Goal: Find specific page/section: Find specific page/section

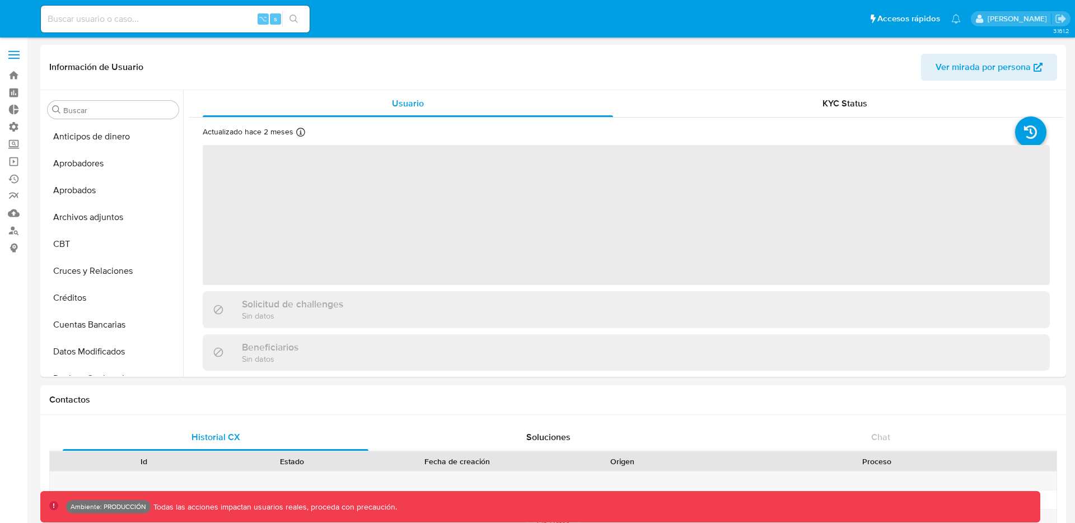
select select "10"
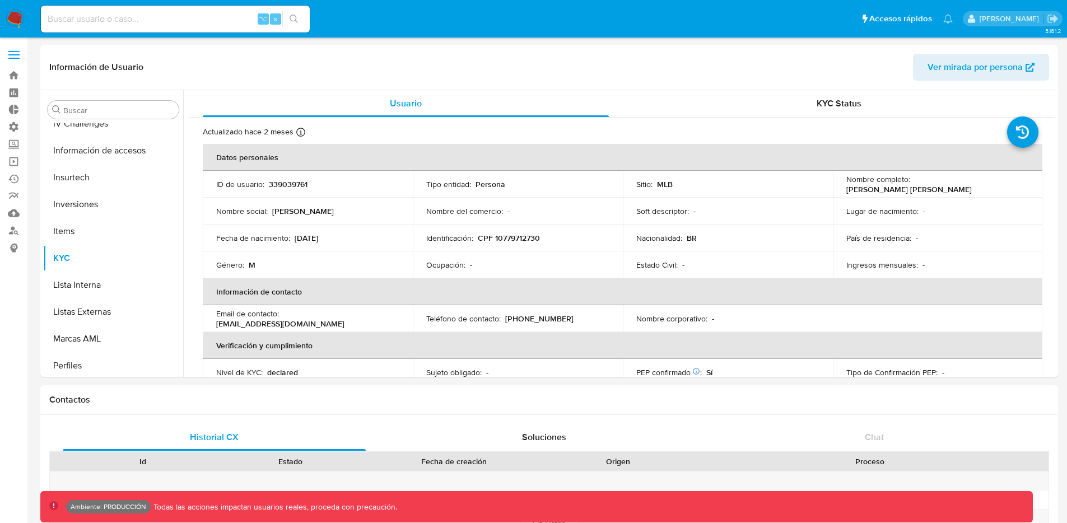
scroll to position [581, 0]
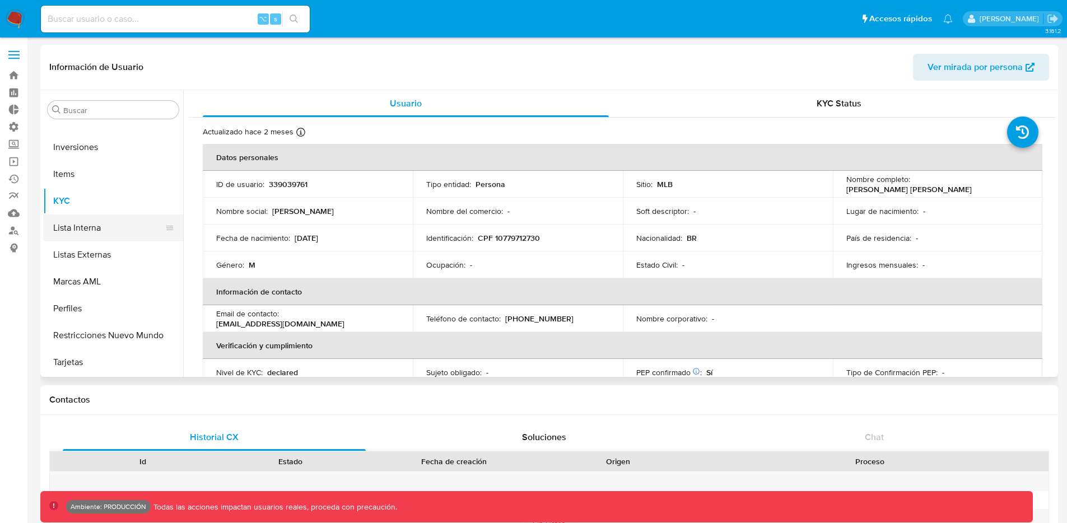
click at [98, 225] on button "Lista Interna" at bounding box center [108, 227] width 131 height 27
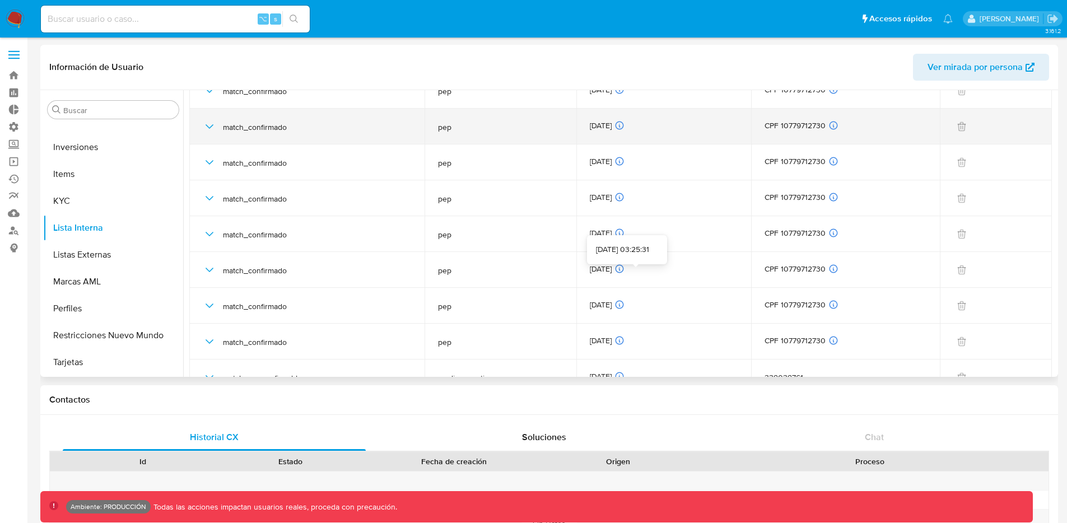
scroll to position [0, 0]
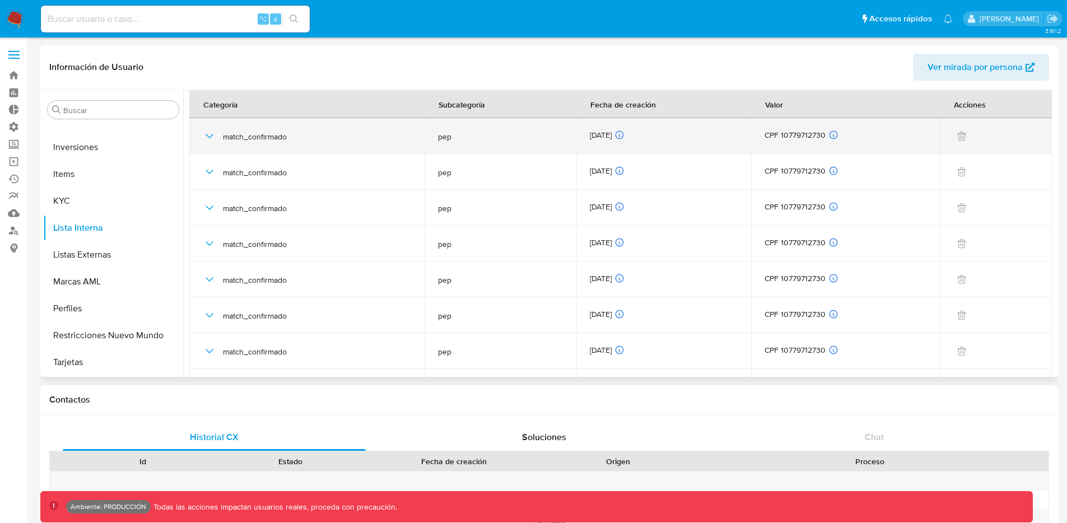
click at [809, 134] on div "CPF 10779712730 ID de usuario relacionado 1690897350 Tipo de relación Usuario p…" at bounding box center [844, 136] width 161 height 12
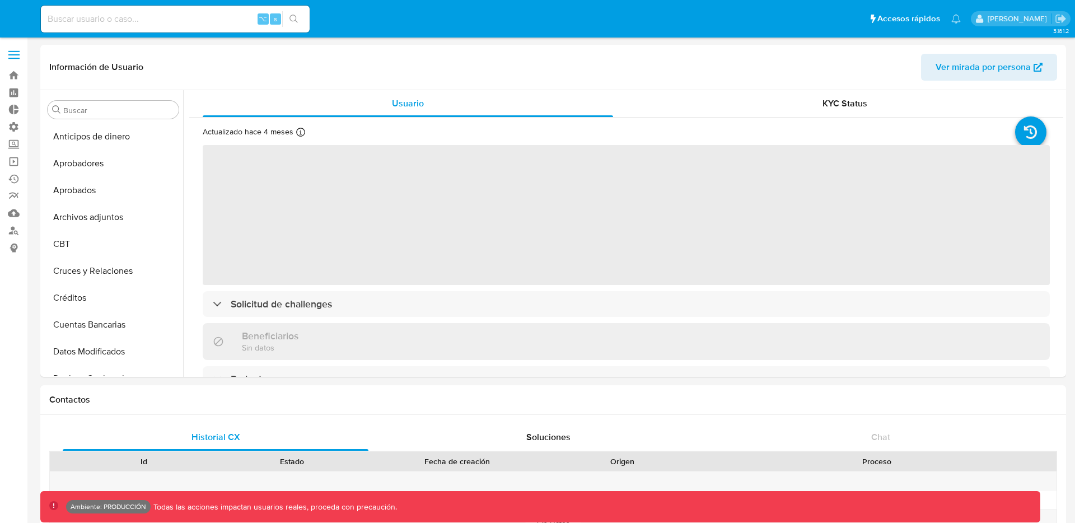
select select "10"
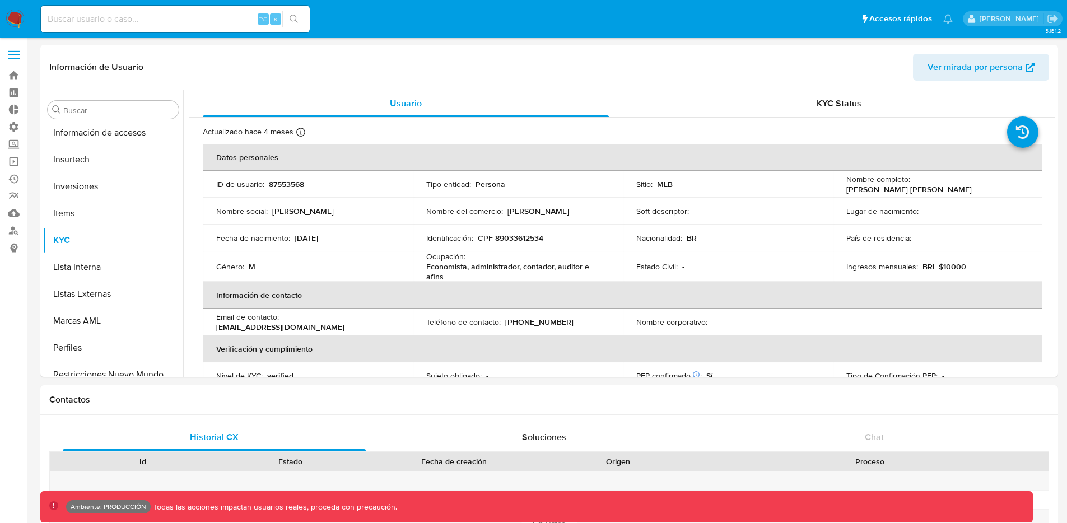
scroll to position [581, 0]
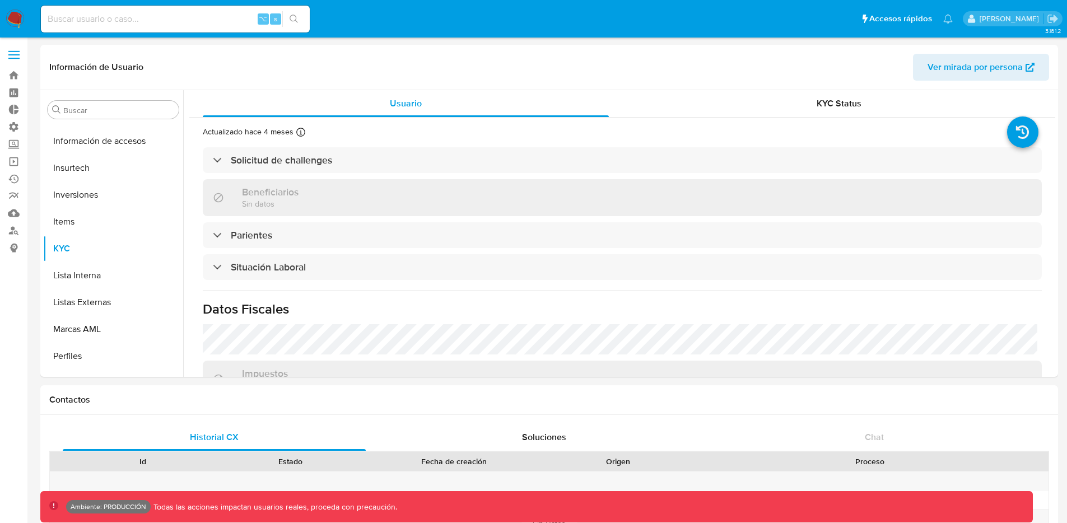
select select "10"
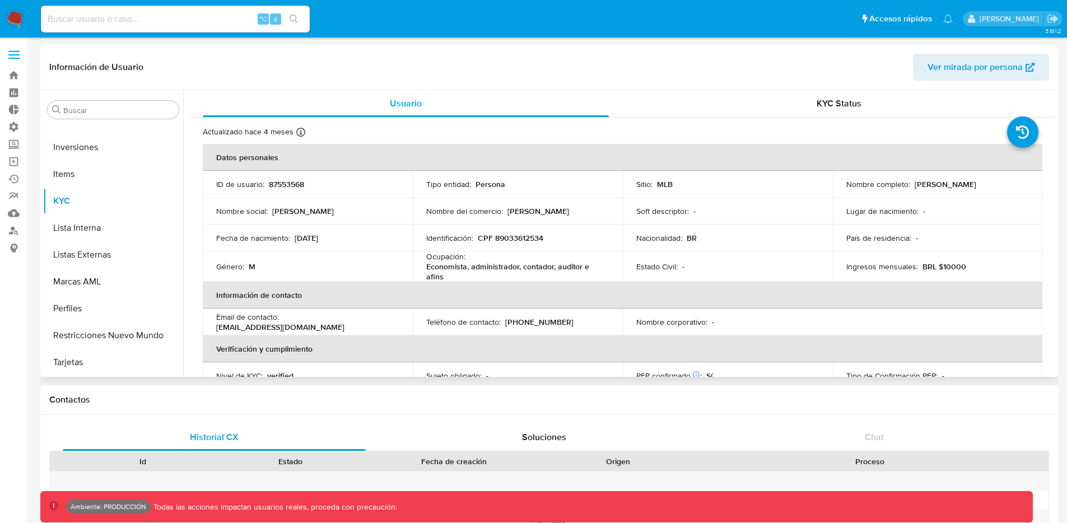
scroll to position [13, 0]
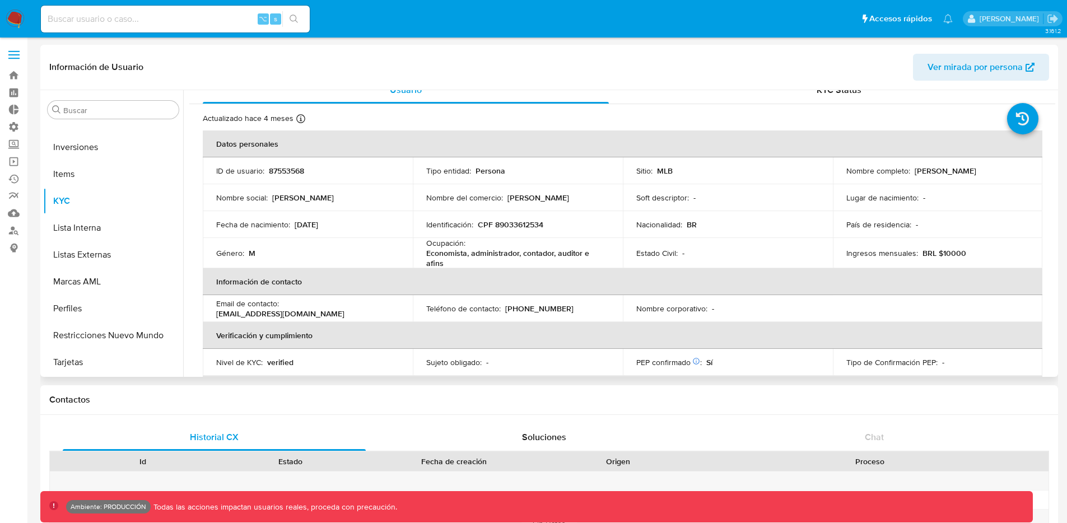
click at [531, 223] on p "CPF 89033612534" at bounding box center [511, 225] width 66 height 10
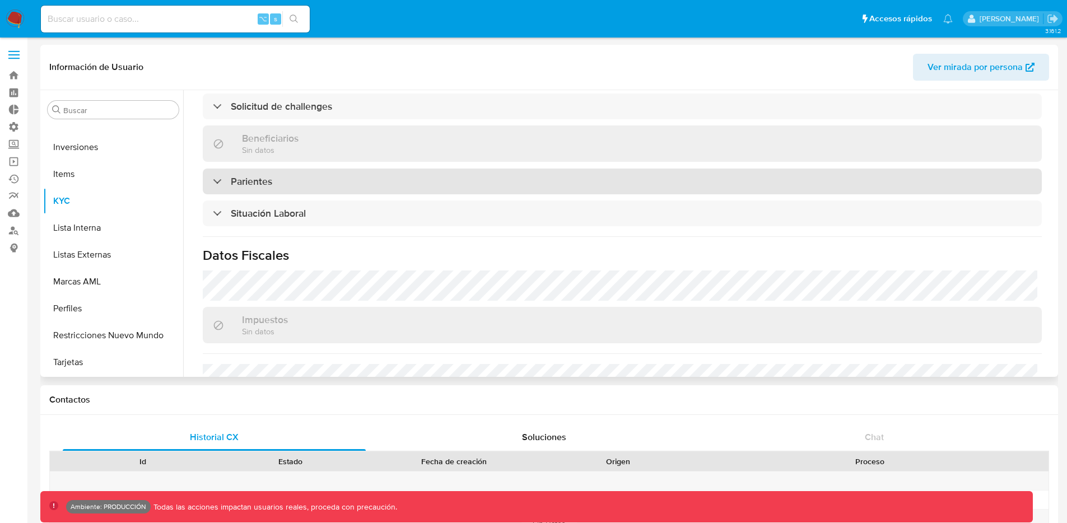
scroll to position [384, 0]
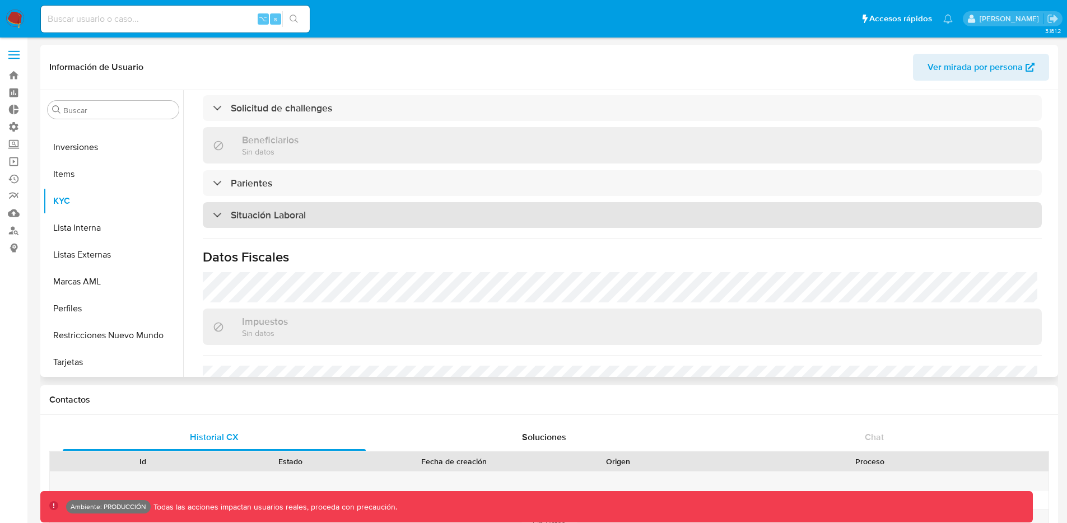
click at [217, 211] on div "Situación Laboral" at bounding box center [259, 215] width 93 height 12
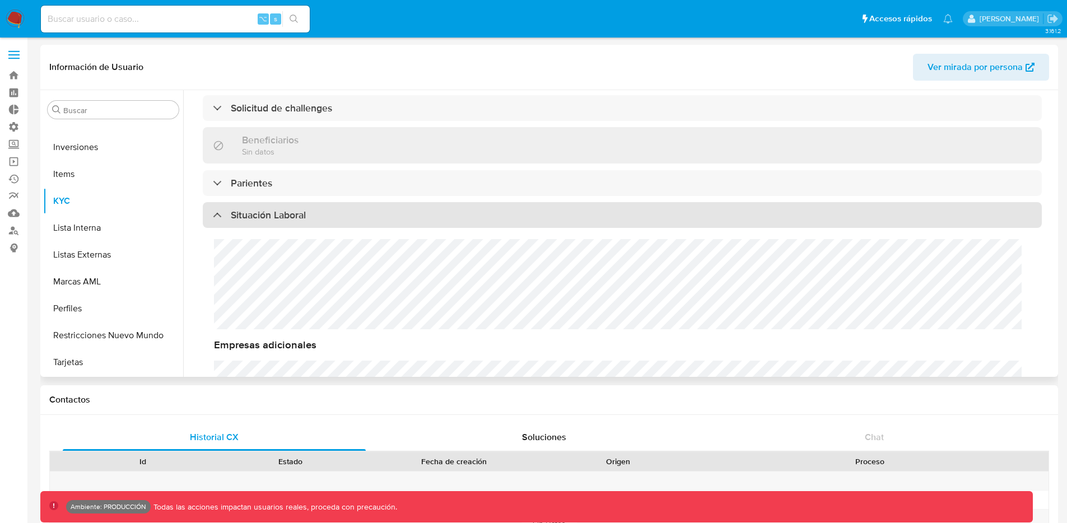
click at [217, 211] on div "Situación Laboral" at bounding box center [259, 215] width 93 height 12
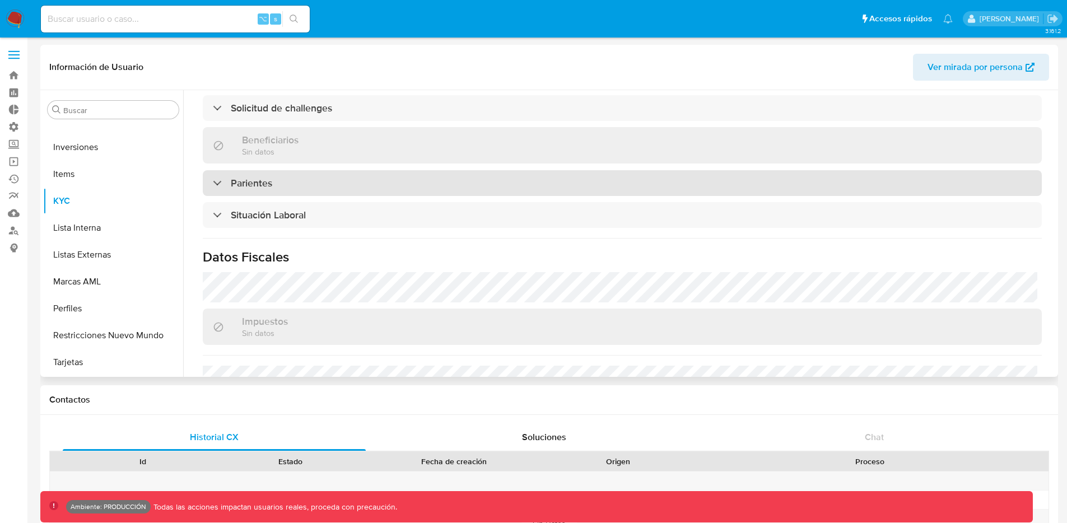
click at [213, 190] on div "Parientes" at bounding box center [622, 183] width 839 height 26
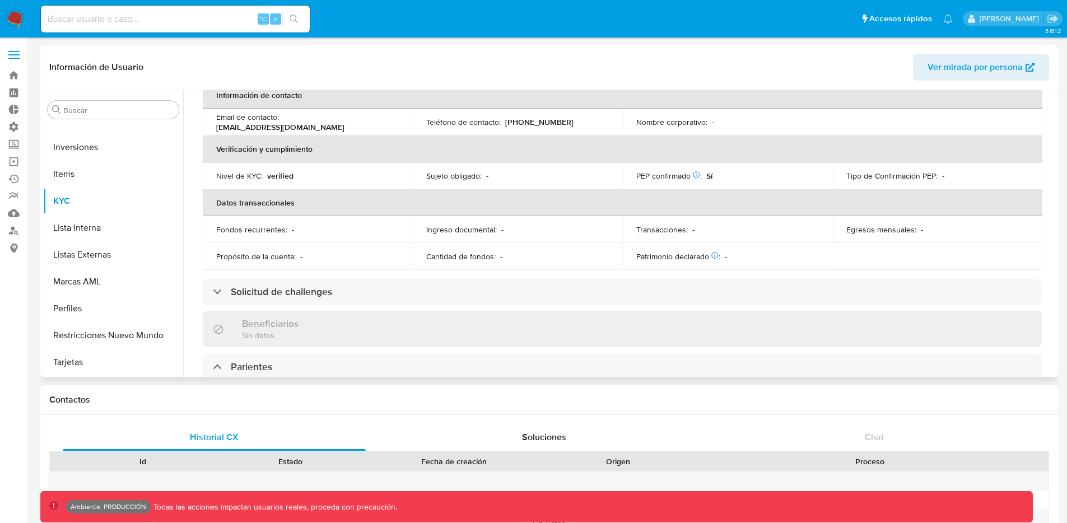
scroll to position [198, 0]
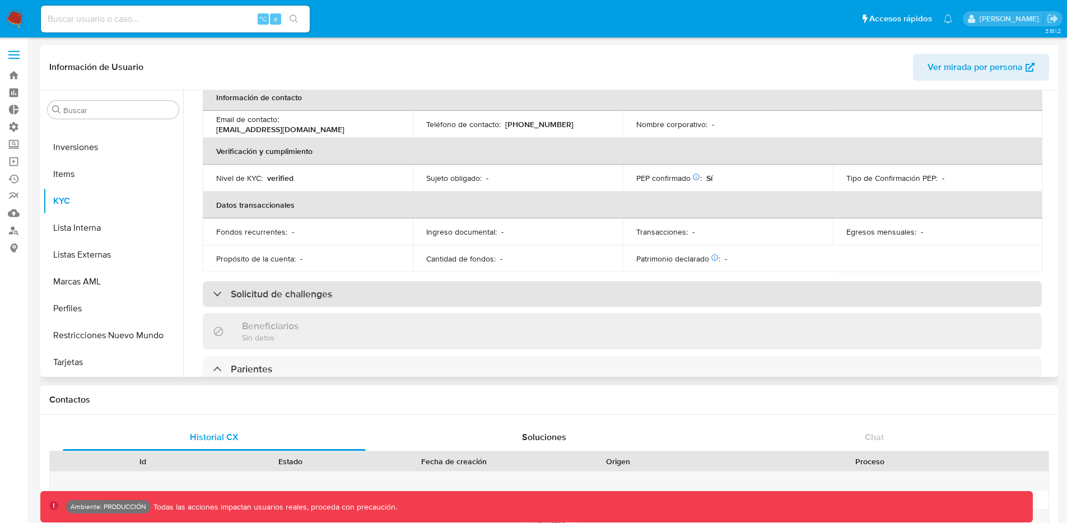
click at [218, 290] on div "Solicitud de challenges" at bounding box center [272, 294] width 119 height 12
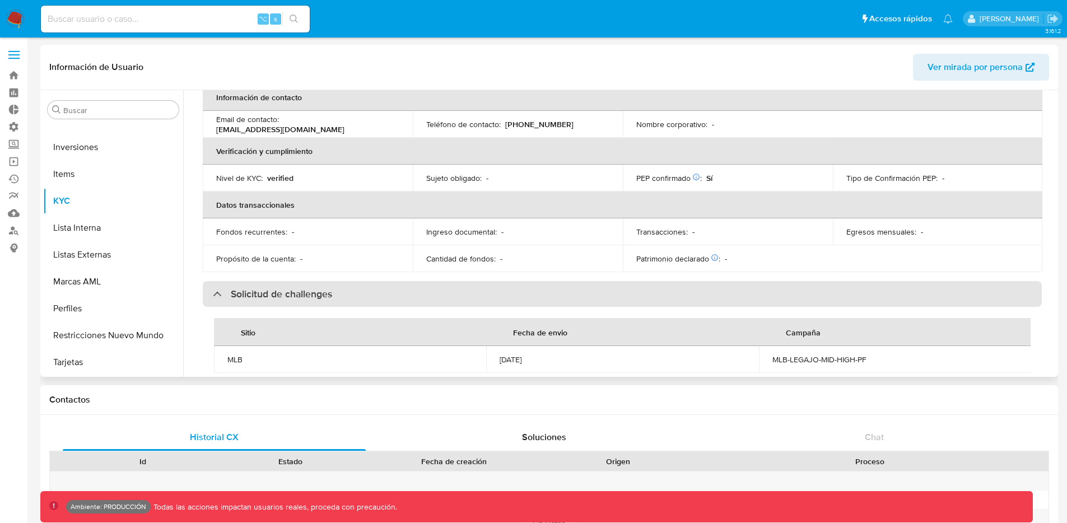
click at [220, 296] on div "Solicitud de challenges" at bounding box center [622, 294] width 839 height 26
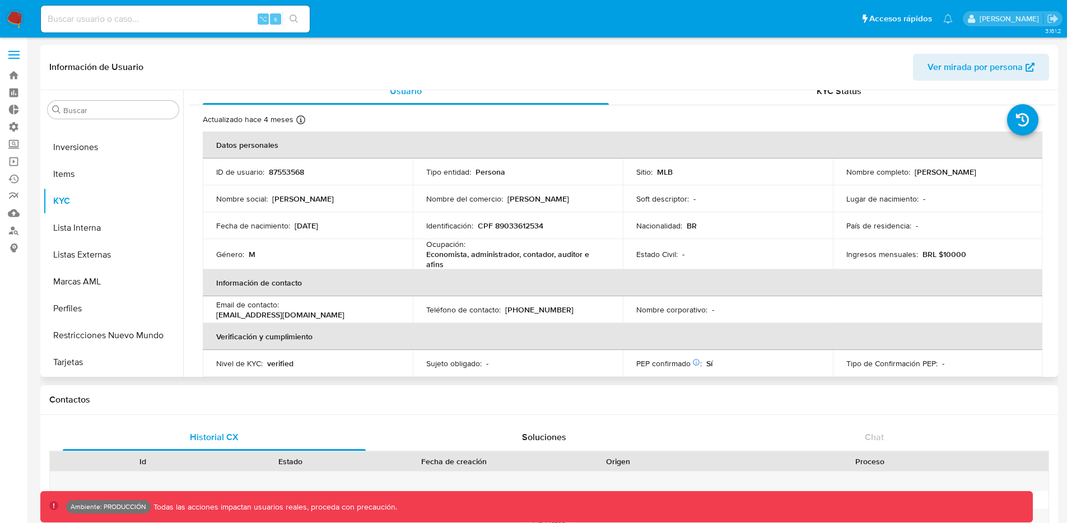
scroll to position [29, 0]
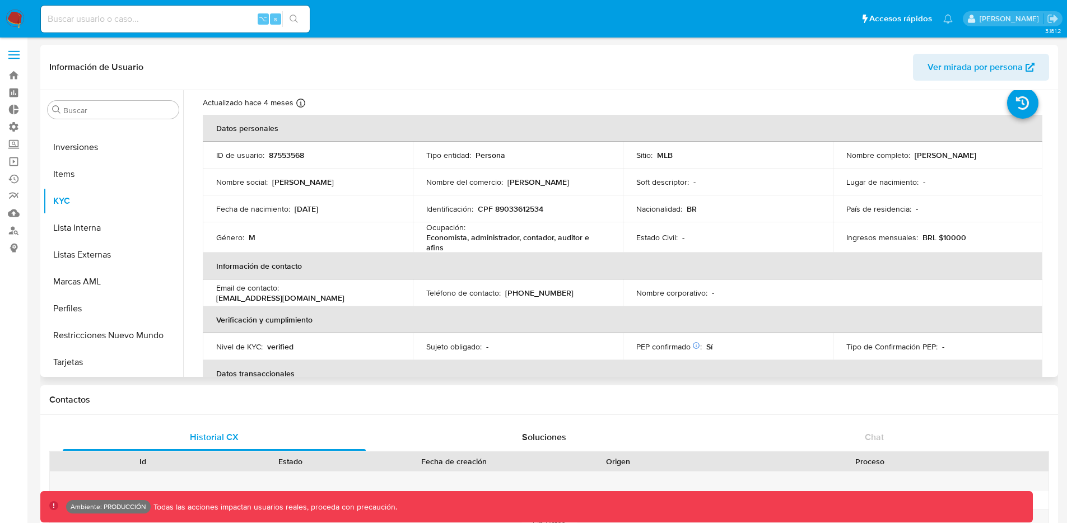
click at [507, 204] on p "CPF 89033612534" at bounding box center [511, 209] width 66 height 10
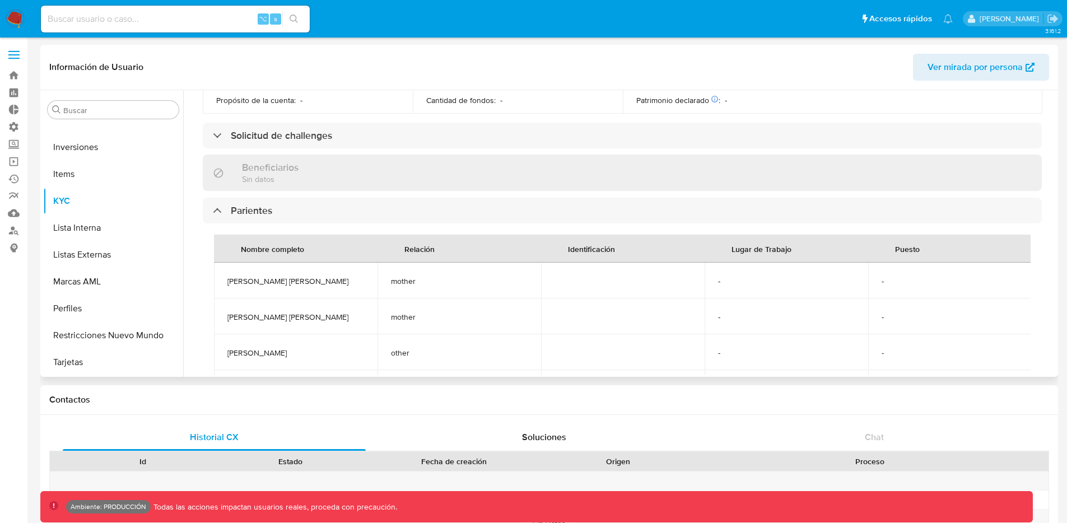
scroll to position [310, 0]
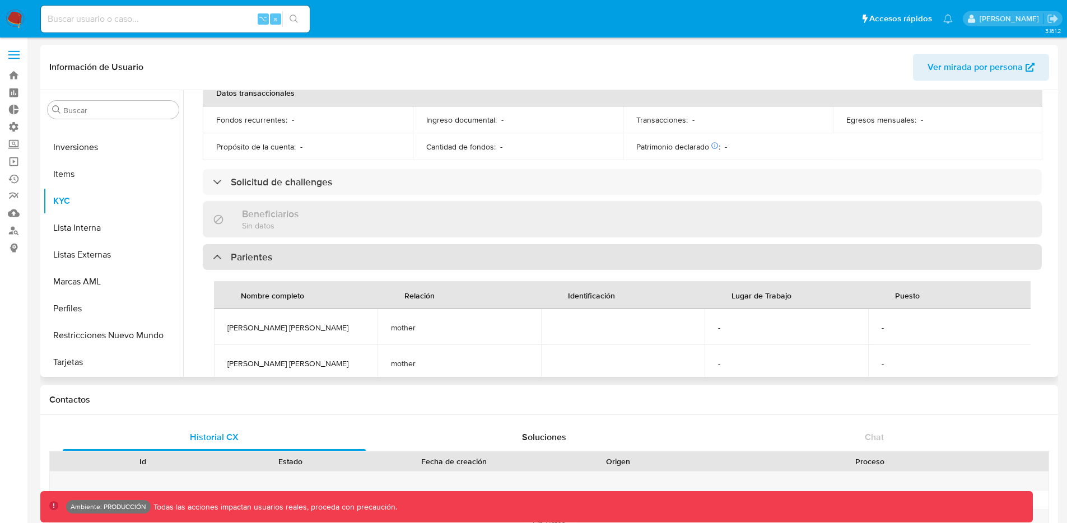
click at [218, 259] on div "Parientes" at bounding box center [242, 257] width 59 height 12
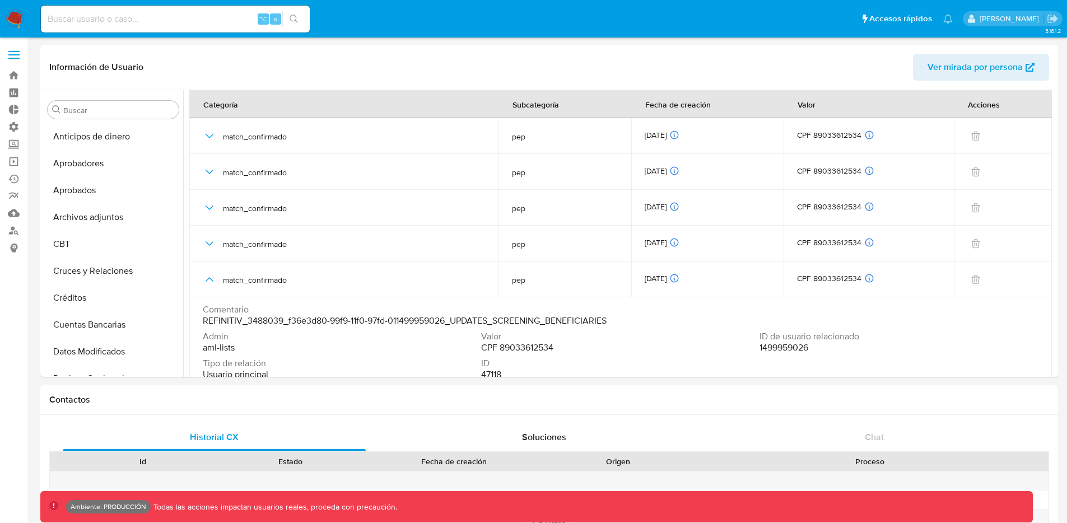
select select "10"
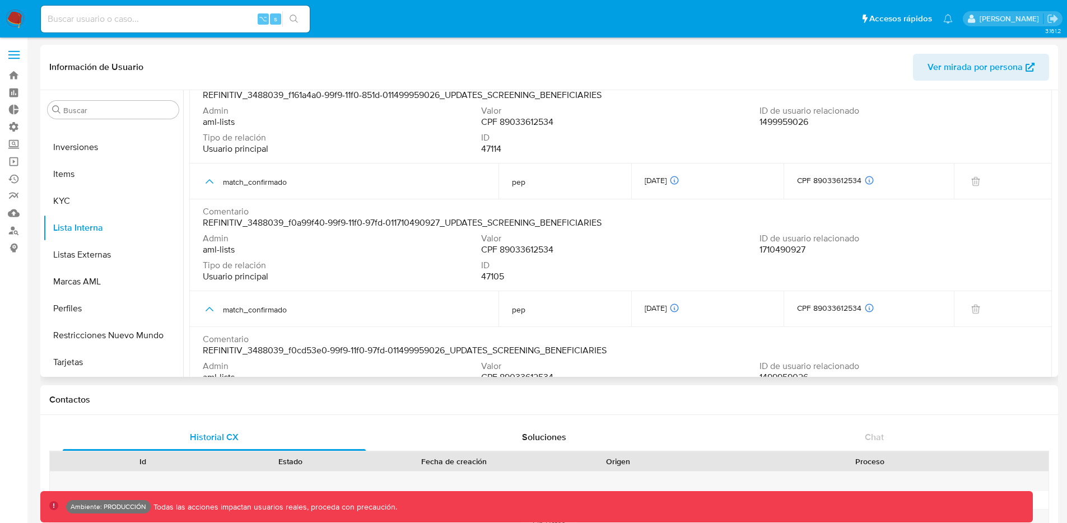
click at [532, 223] on span "REFINITIV_3488039_f0a99f40-99f9-11f0-97fd-011710490927_UPDATES_SCREENING_BENEFI…" at bounding box center [402, 222] width 399 height 11
click at [533, 223] on span "REFINITIV_3488039_f0a99f40-99f9-11f0-97fd-011710490927_UPDATES_SCREENING_BENEFI…" at bounding box center [402, 222] width 399 height 11
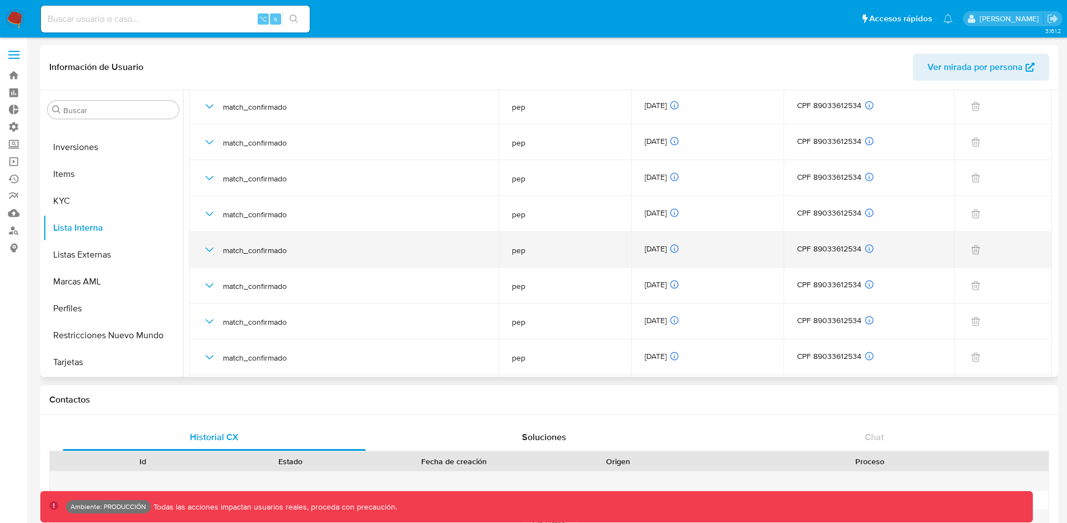
scroll to position [1120, 0]
click at [213, 248] on icon "button" at bounding box center [209, 247] width 13 height 13
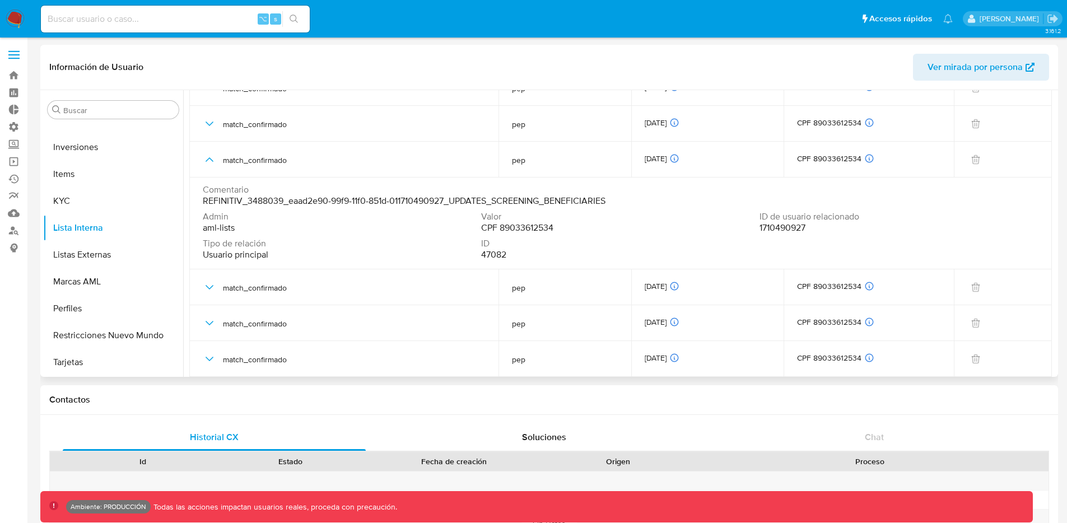
scroll to position [1211, 0]
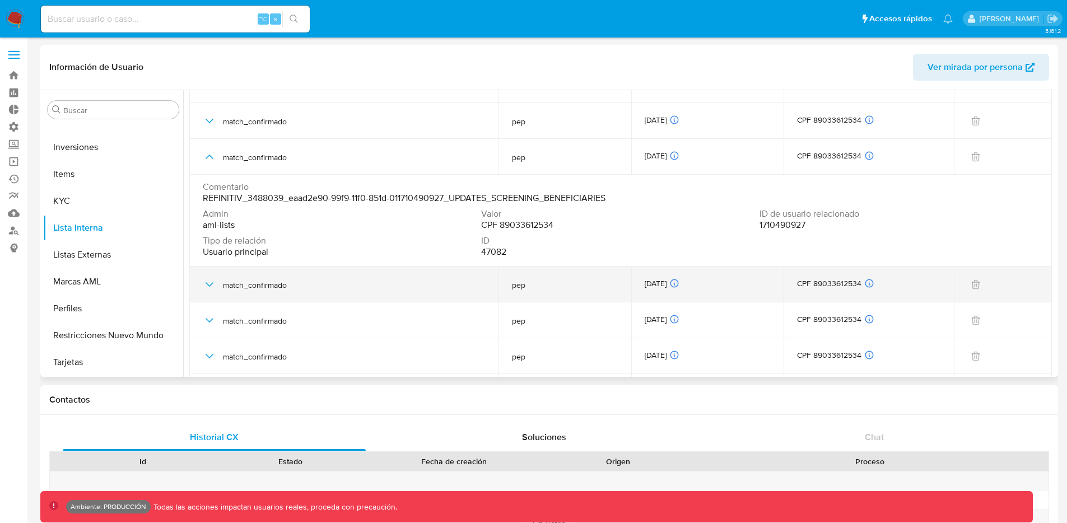
click at [209, 282] on icon "button" at bounding box center [209, 284] width 13 height 13
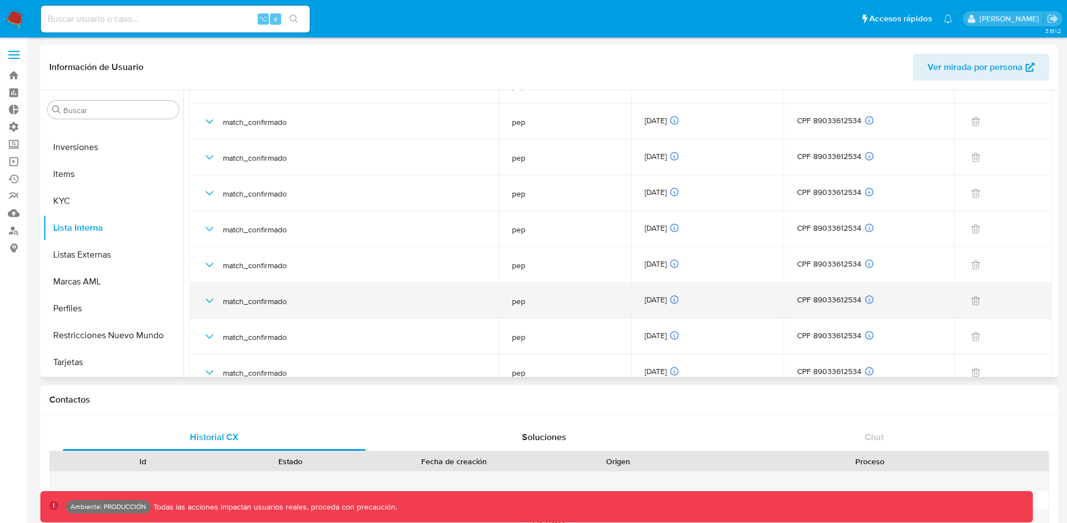
scroll to position [1595, 0]
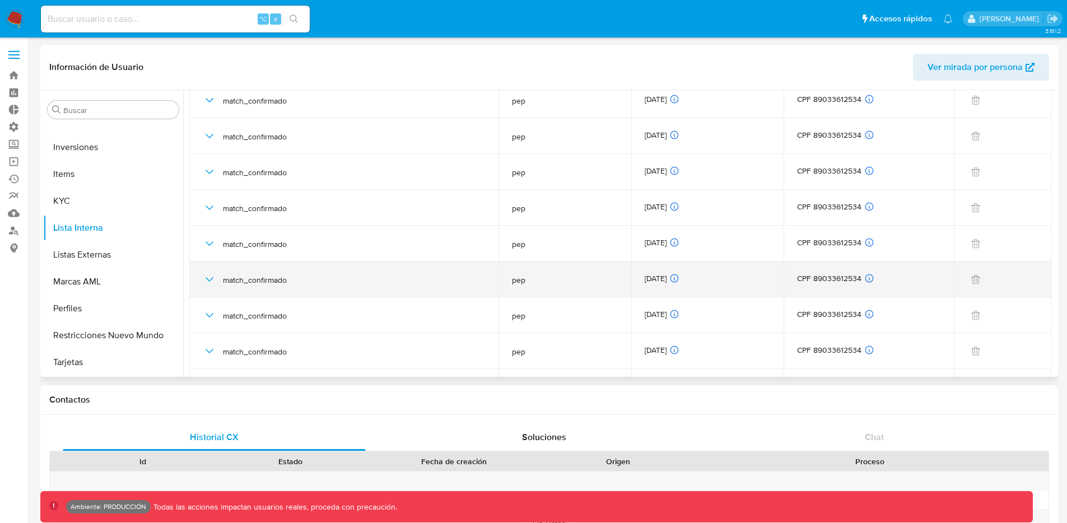
click at [212, 279] on icon "button" at bounding box center [209, 279] width 13 height 13
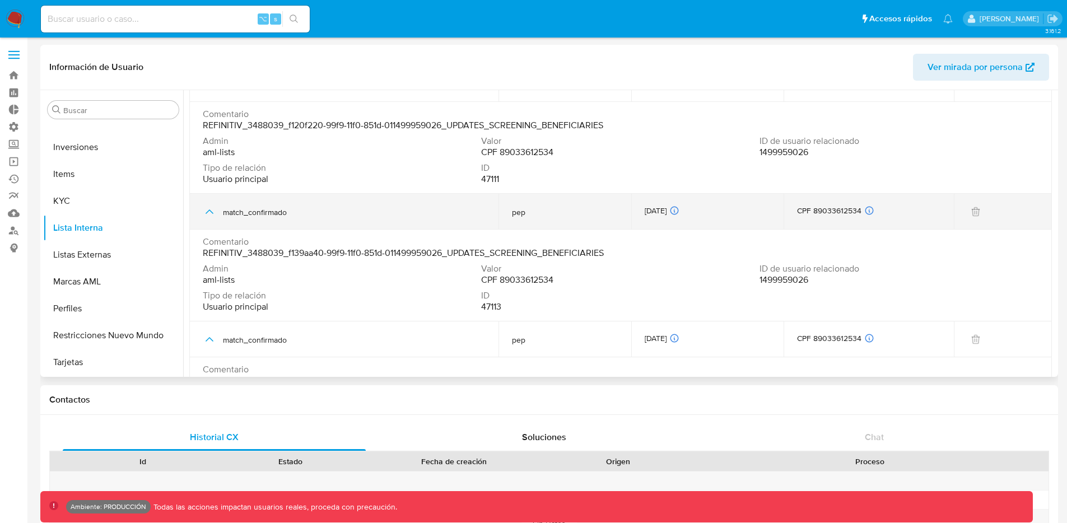
scroll to position [0, 0]
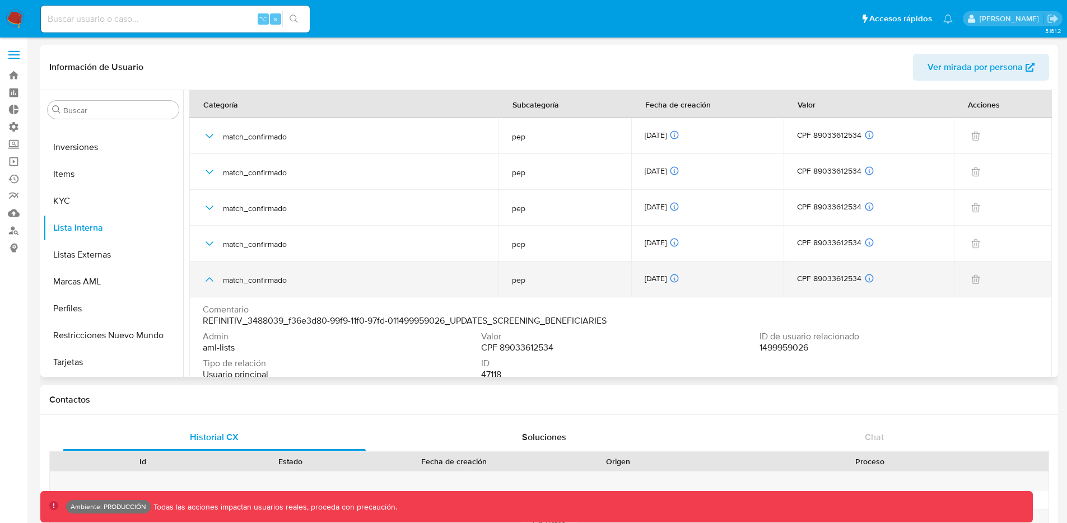
click at [211, 277] on icon "button" at bounding box center [209, 279] width 13 height 13
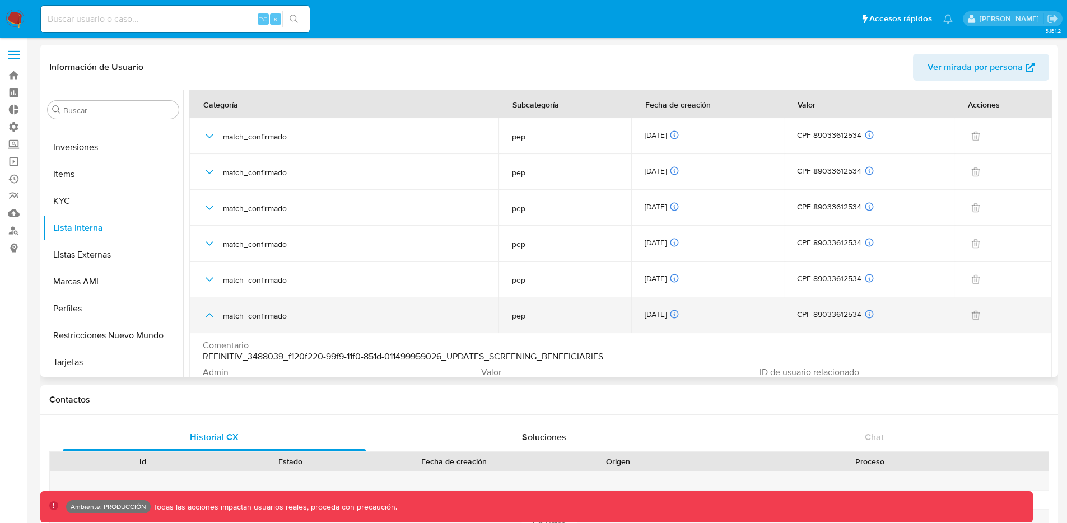
click at [204, 325] on div "match_confirmado" at bounding box center [344, 315] width 282 height 36
click at [214, 314] on icon "button" at bounding box center [209, 315] width 13 height 13
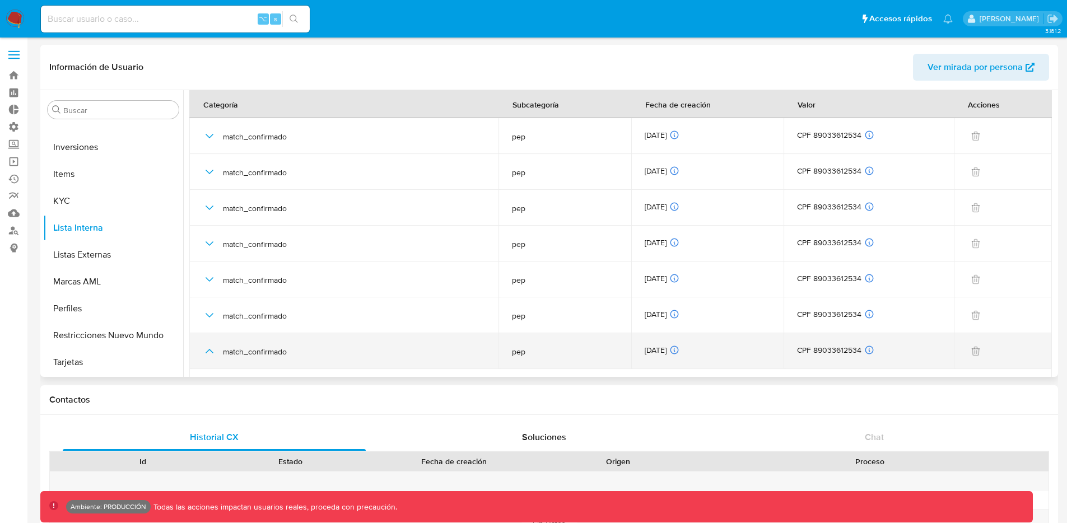
click at [211, 344] on icon "button" at bounding box center [209, 350] width 13 height 13
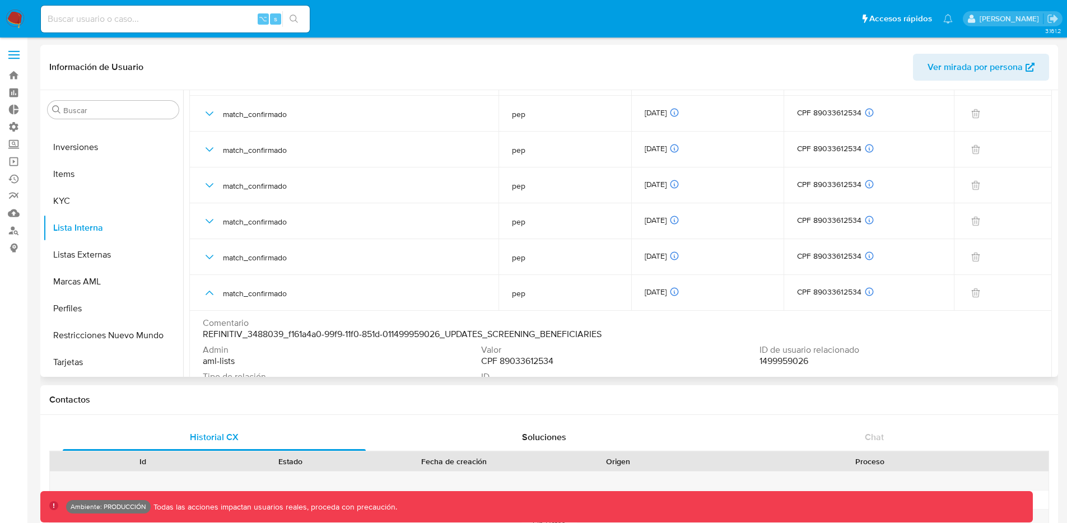
scroll to position [209, 0]
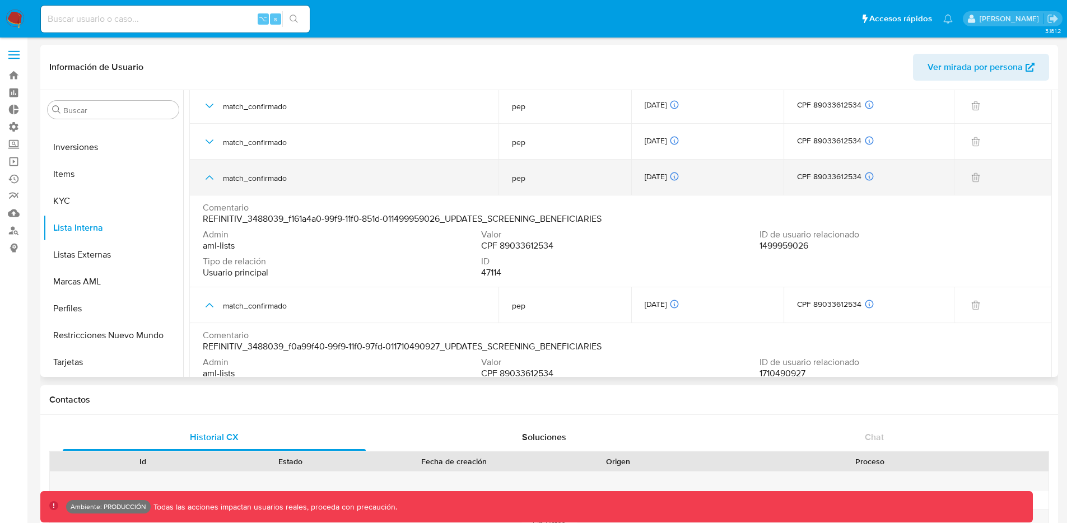
click at [207, 174] on icon "button" at bounding box center [209, 177] width 13 height 13
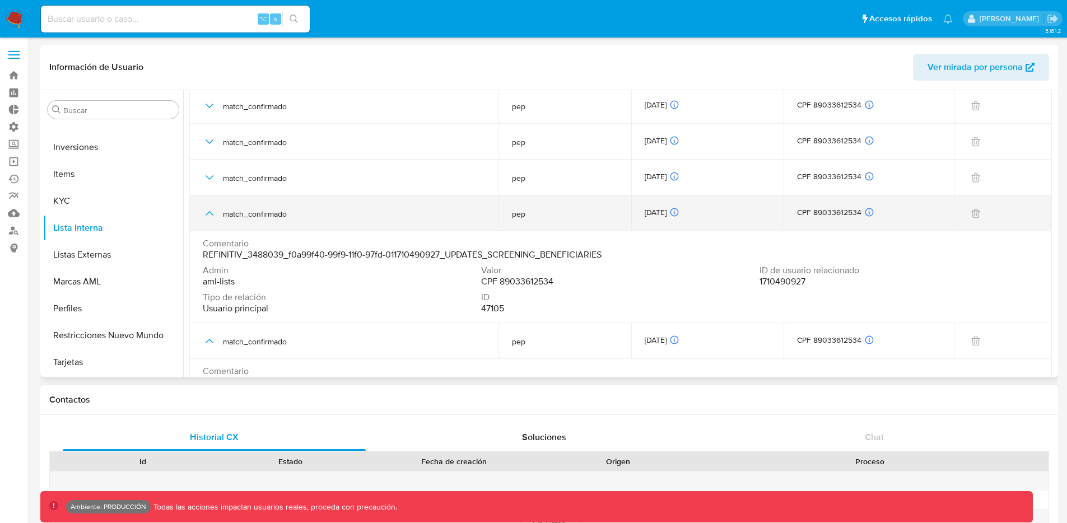
click at [215, 221] on div "match_confirmado" at bounding box center [344, 213] width 282 height 36
click at [205, 214] on icon "button" at bounding box center [209, 213] width 13 height 13
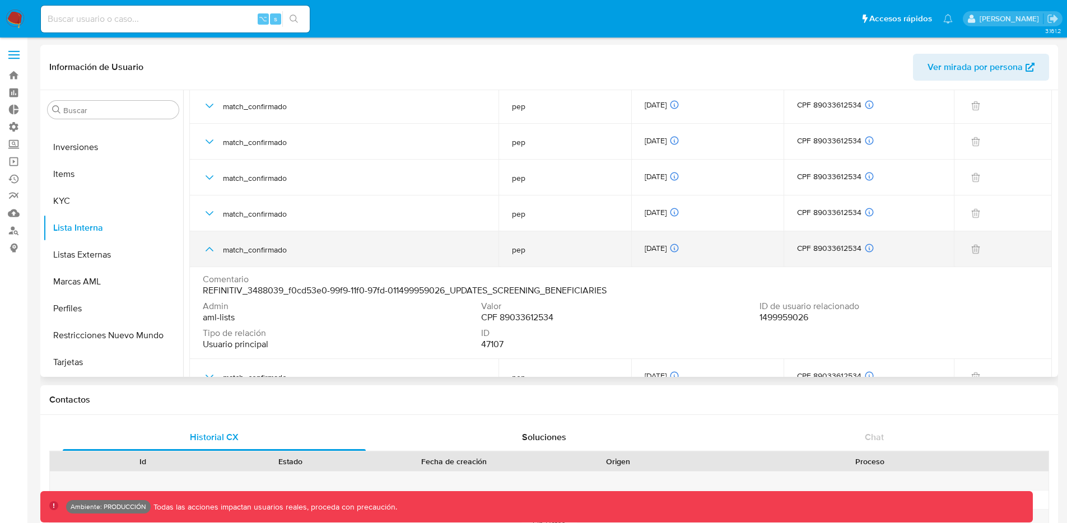
click at [209, 253] on icon "button" at bounding box center [209, 248] width 13 height 13
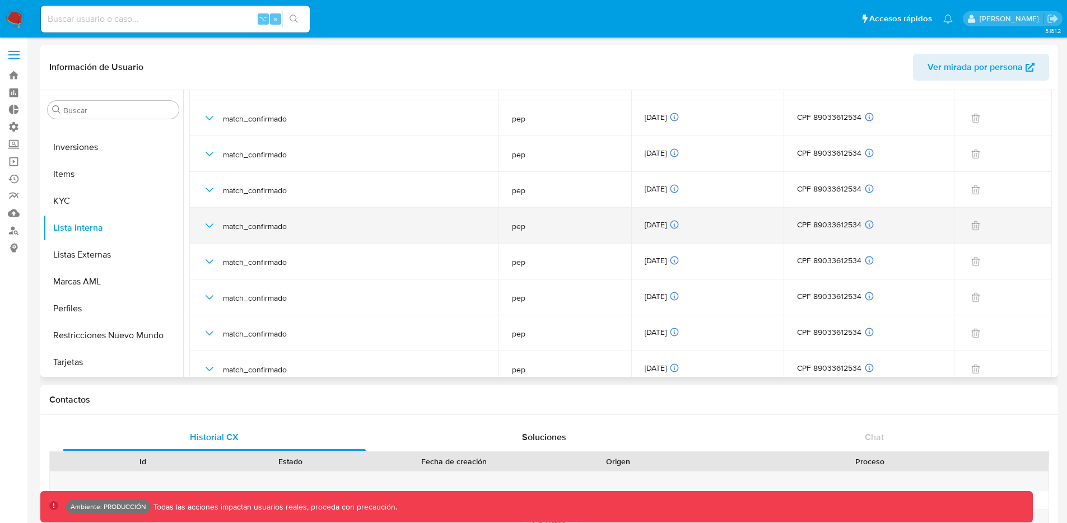
scroll to position [0, 0]
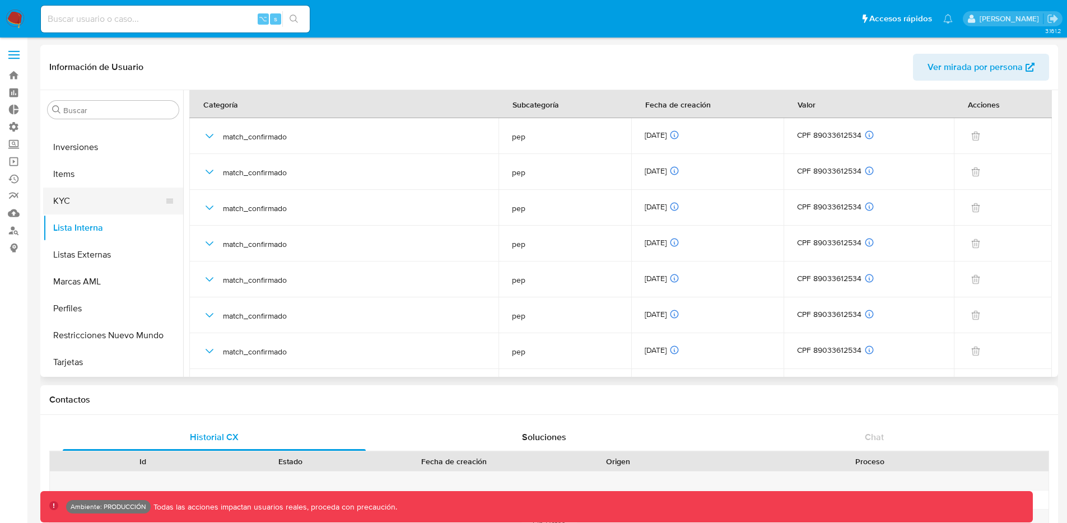
click at [119, 205] on button "KYC" at bounding box center [108, 201] width 131 height 27
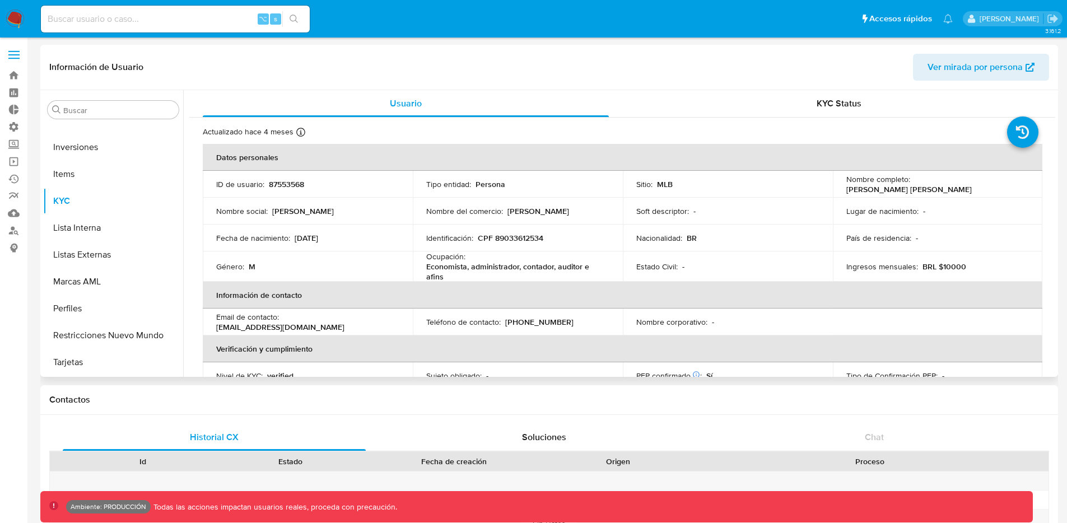
click at [295, 184] on p "87553568" at bounding box center [286, 184] width 35 height 10
click at [296, 183] on p "87553568" at bounding box center [286, 184] width 35 height 10
click at [297, 183] on p "87553568" at bounding box center [286, 184] width 35 height 10
click at [82, 224] on button "Lista Interna" at bounding box center [108, 227] width 131 height 27
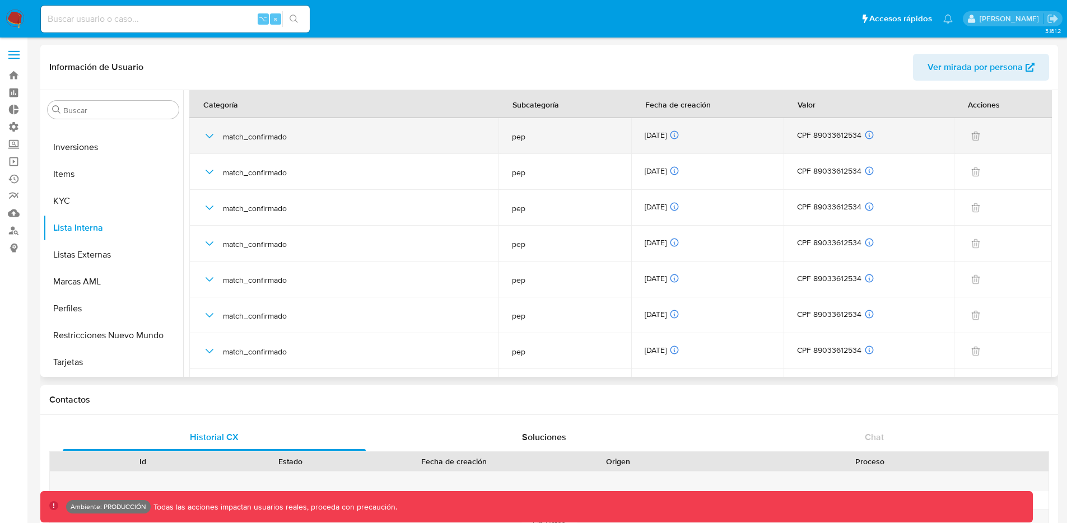
click at [212, 136] on icon "button" at bounding box center [209, 135] width 13 height 13
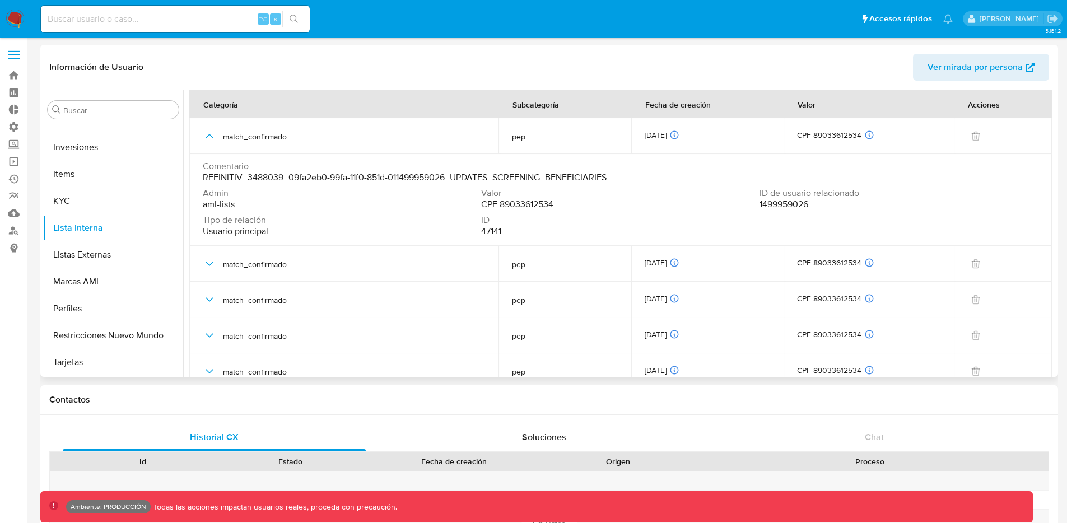
click at [793, 204] on span "1499959026" at bounding box center [783, 204] width 49 height 11
click at [790, 203] on span "1499959026" at bounding box center [783, 204] width 49 height 11
click at [790, 204] on span "1499959026" at bounding box center [783, 204] width 49 height 11
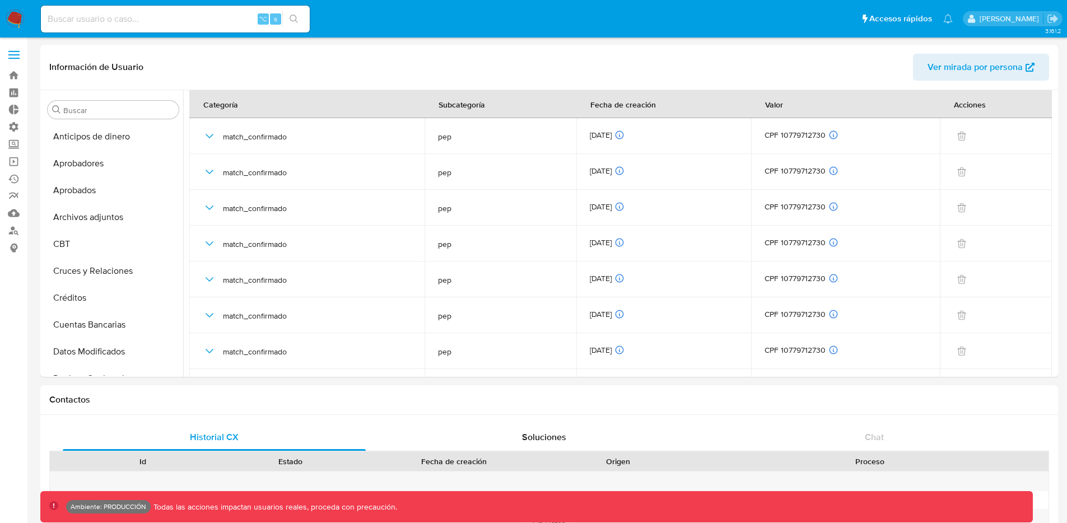
select select "10"
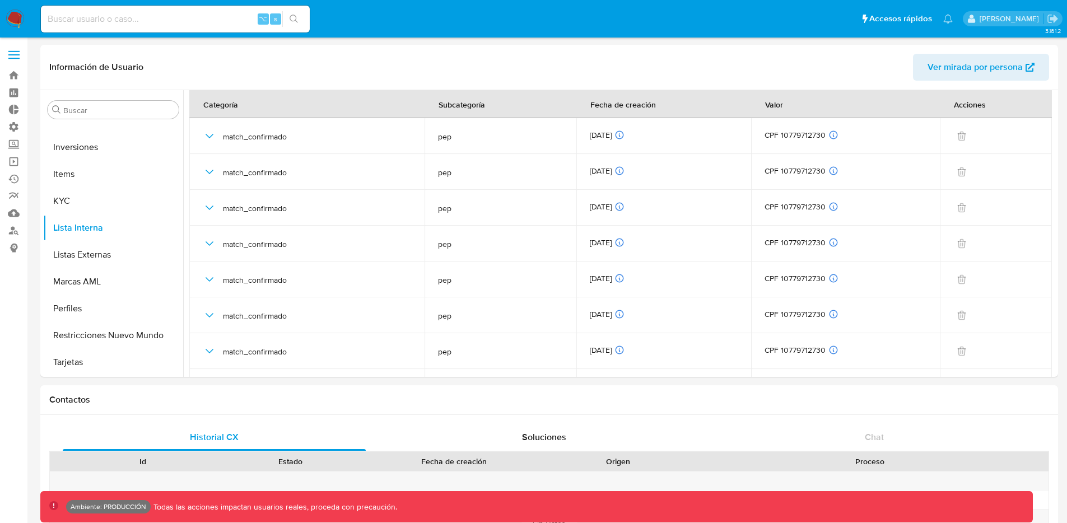
click at [144, 19] on input at bounding box center [175, 19] width 269 height 15
paste input "1499959026"
type input "1499959026"
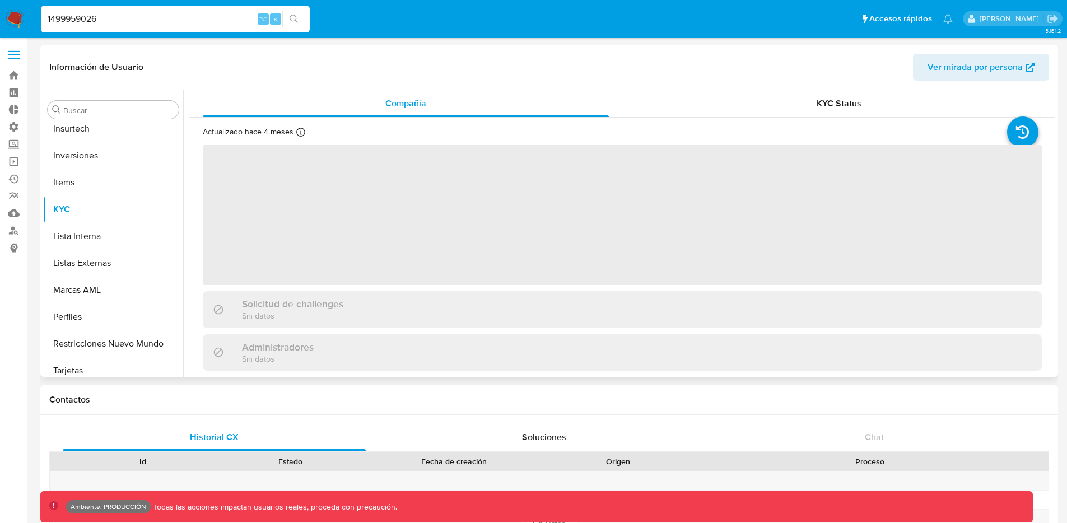
scroll to position [581, 0]
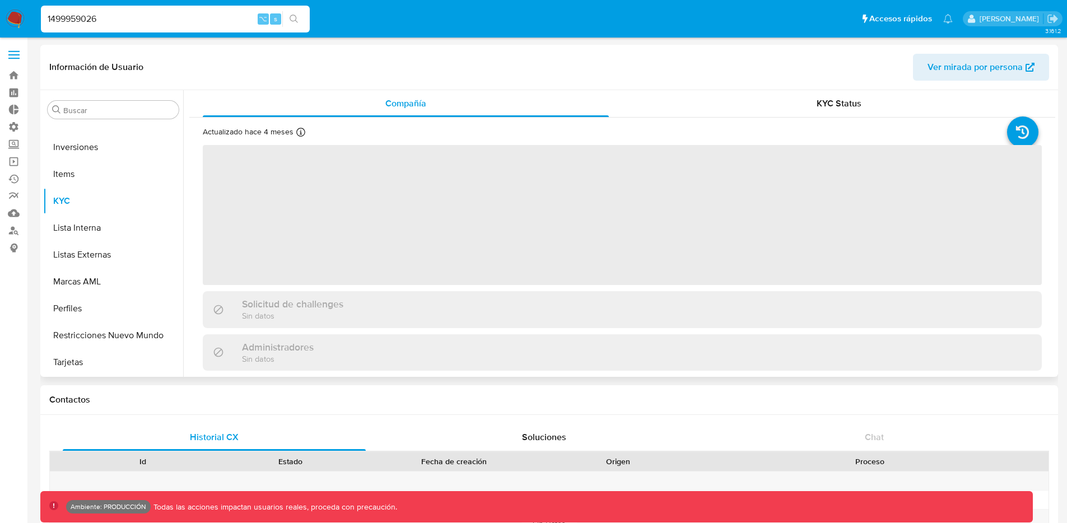
select select "10"
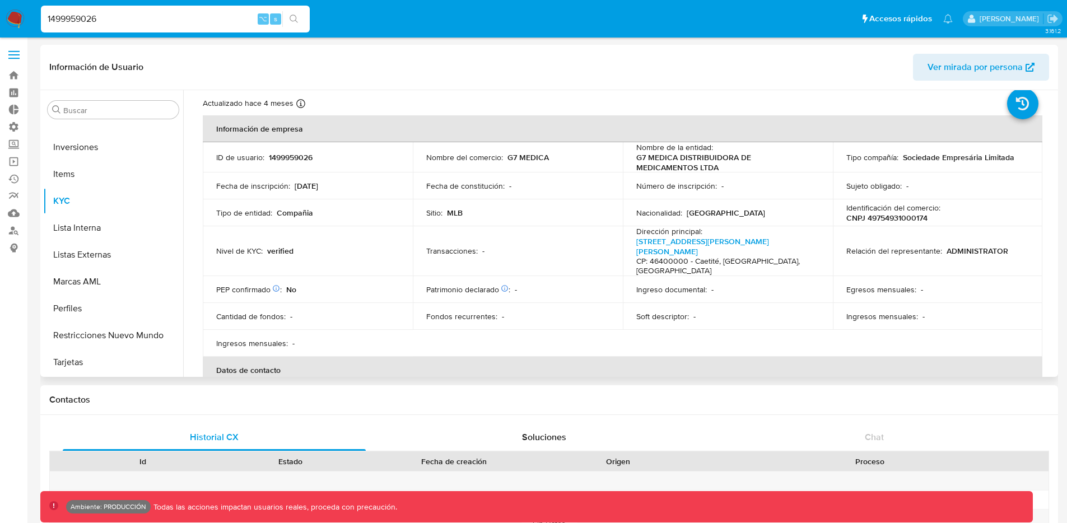
scroll to position [0, 0]
